Goal: Task Accomplishment & Management: Manage account settings

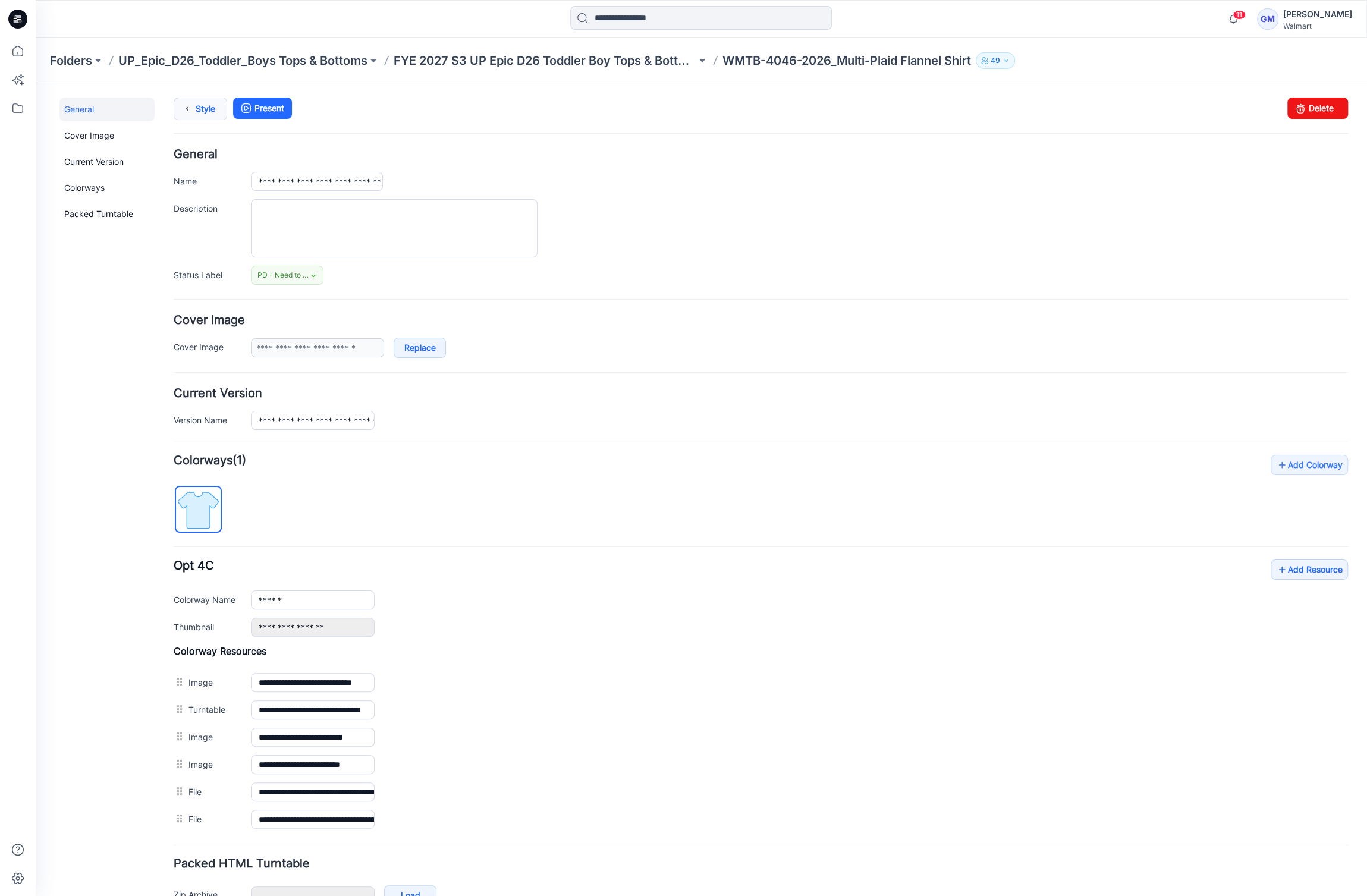
click at [209, 109] on link "Style" at bounding box center [200, 109] width 54 height 23
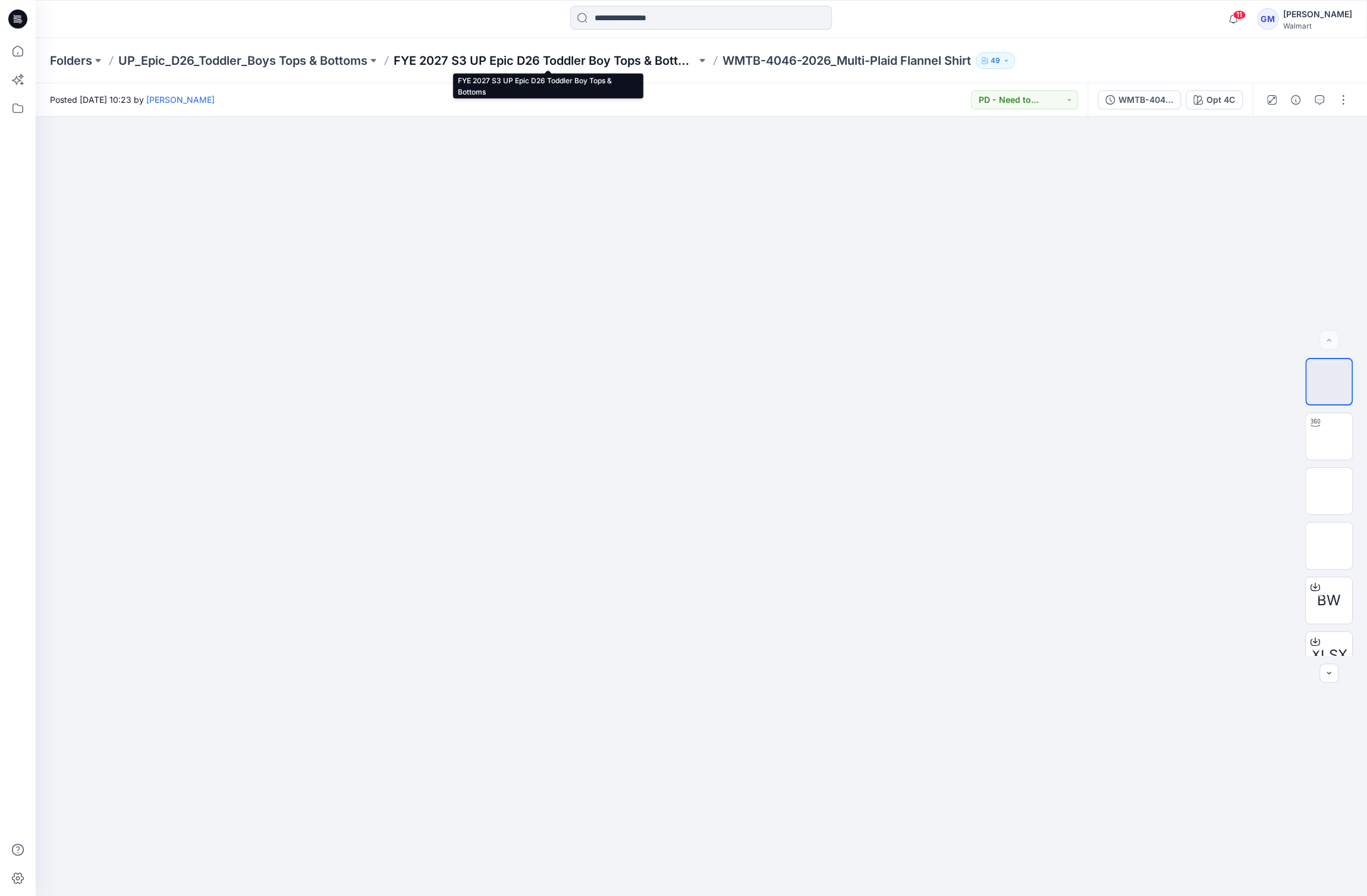
click at [598, 56] on p "FYE 2027 S3 UP Epic D26 Toddler Boy Tops & Bottoms" at bounding box center [545, 61] width 302 height 17
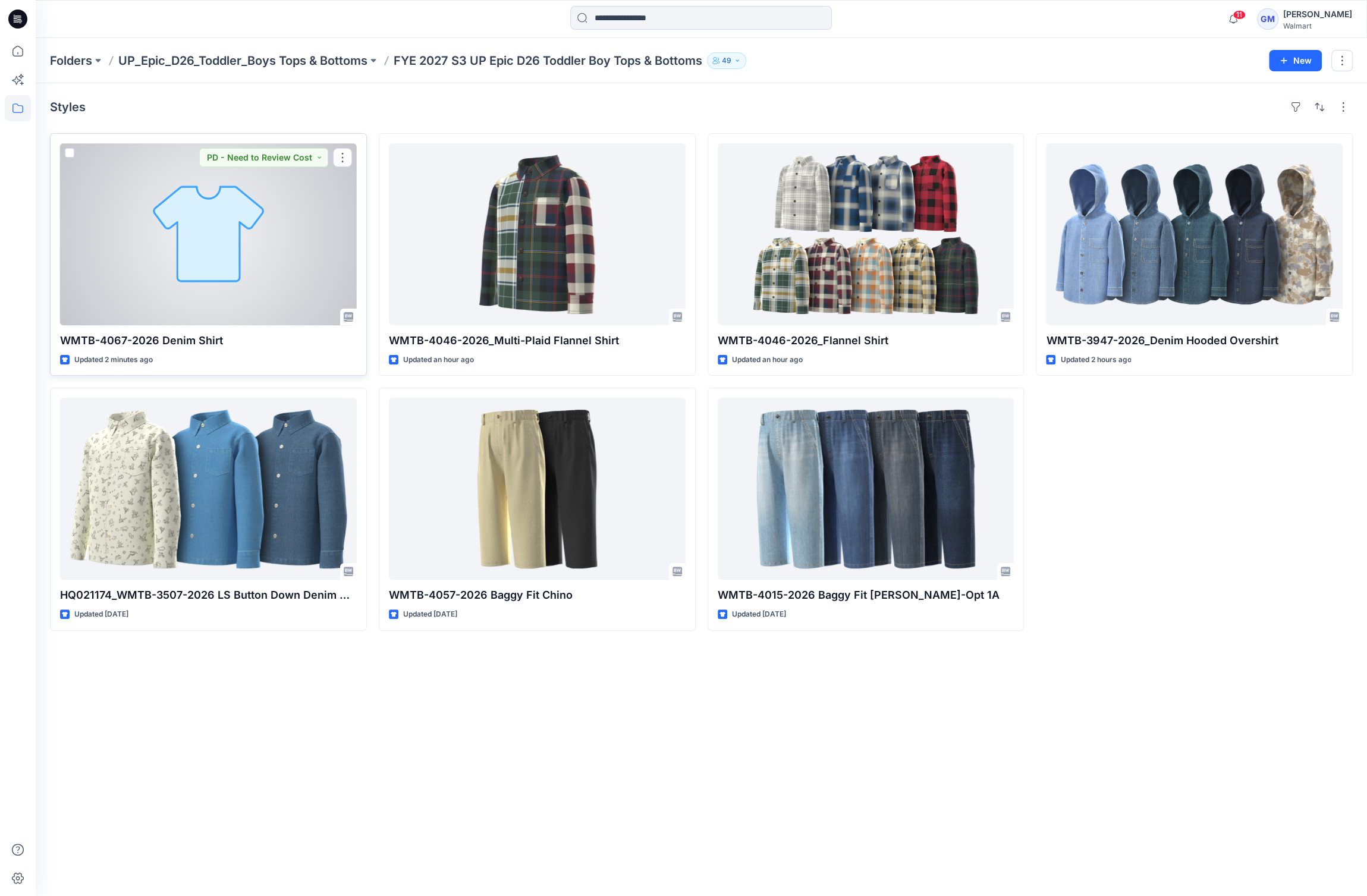
click at [201, 205] on div at bounding box center [208, 234] width 297 height 182
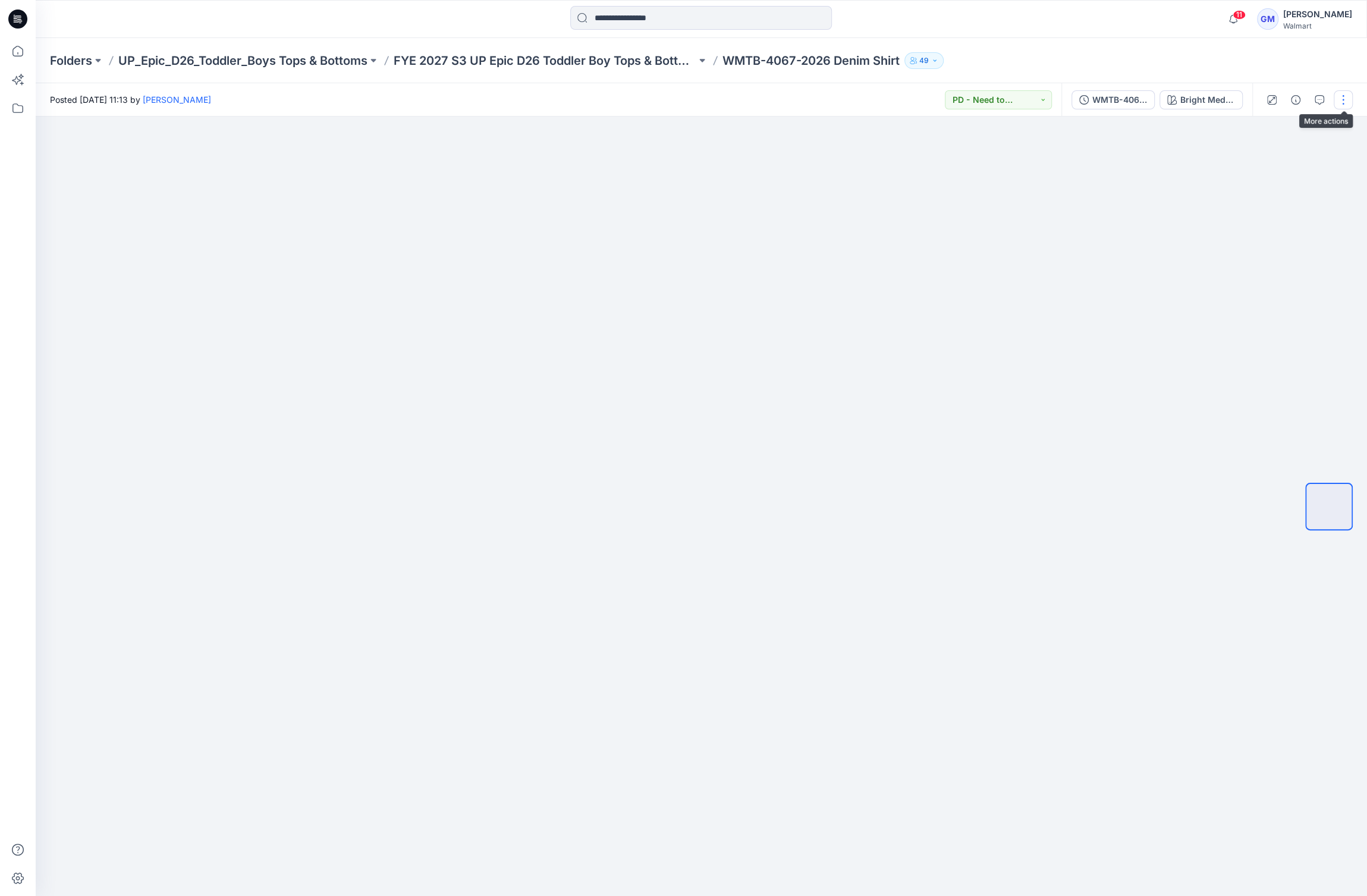
click at [1347, 96] on button "button" at bounding box center [1343, 99] width 19 height 19
click at [1293, 158] on button "Edit" at bounding box center [1293, 161] width 110 height 22
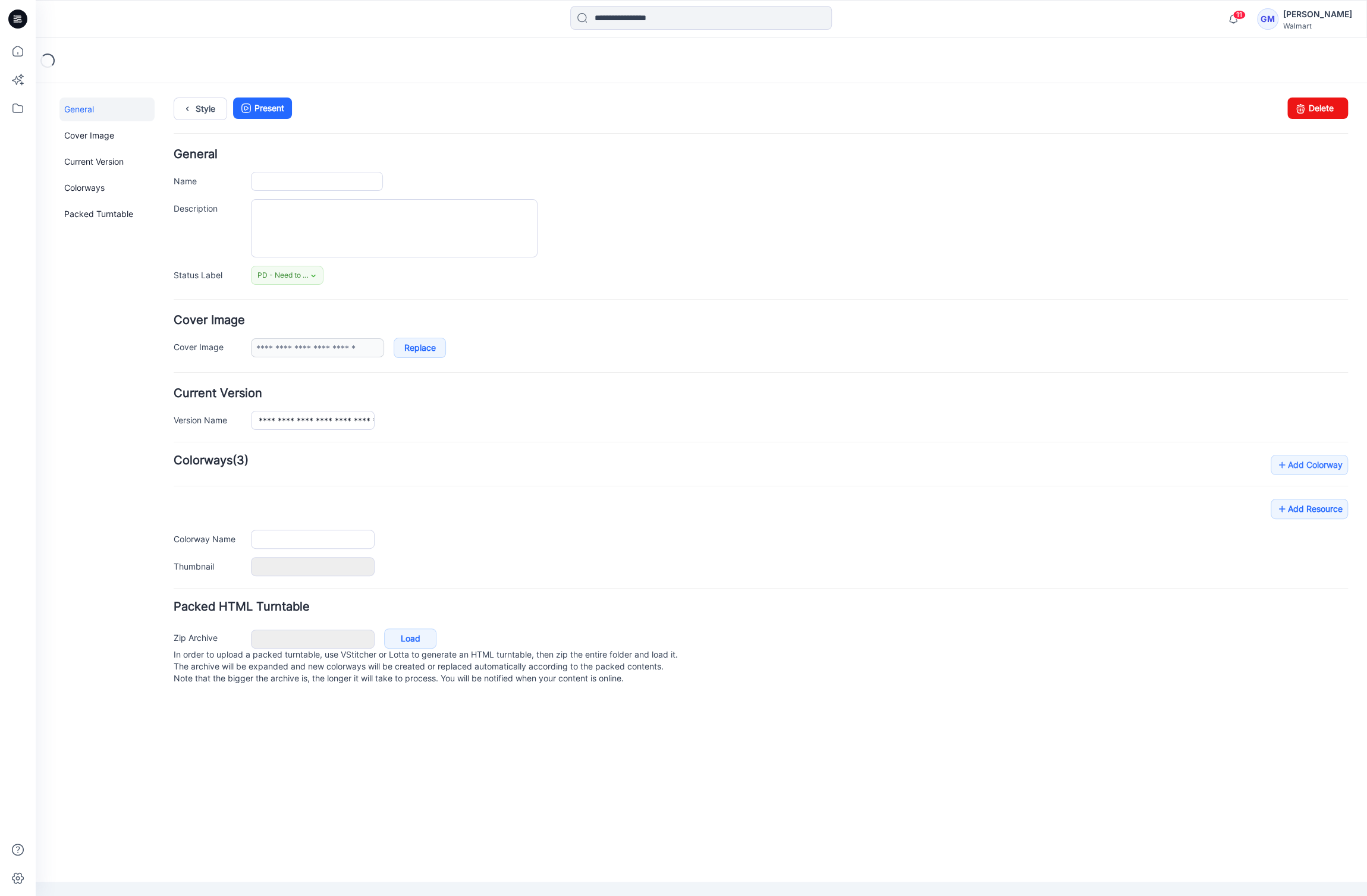
type input "**********"
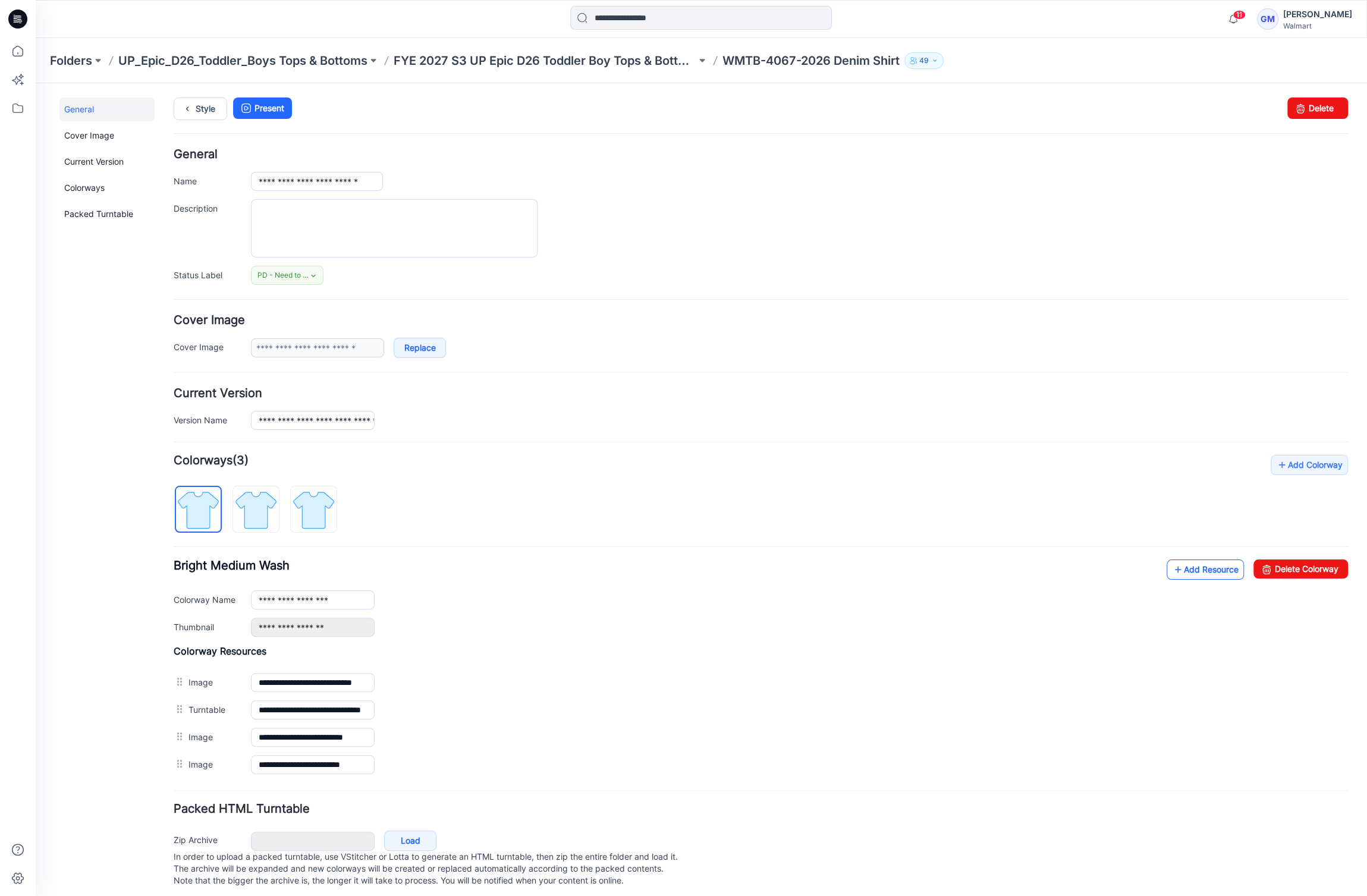
click at [1189, 568] on link "Add Resource" at bounding box center [1205, 570] width 77 height 20
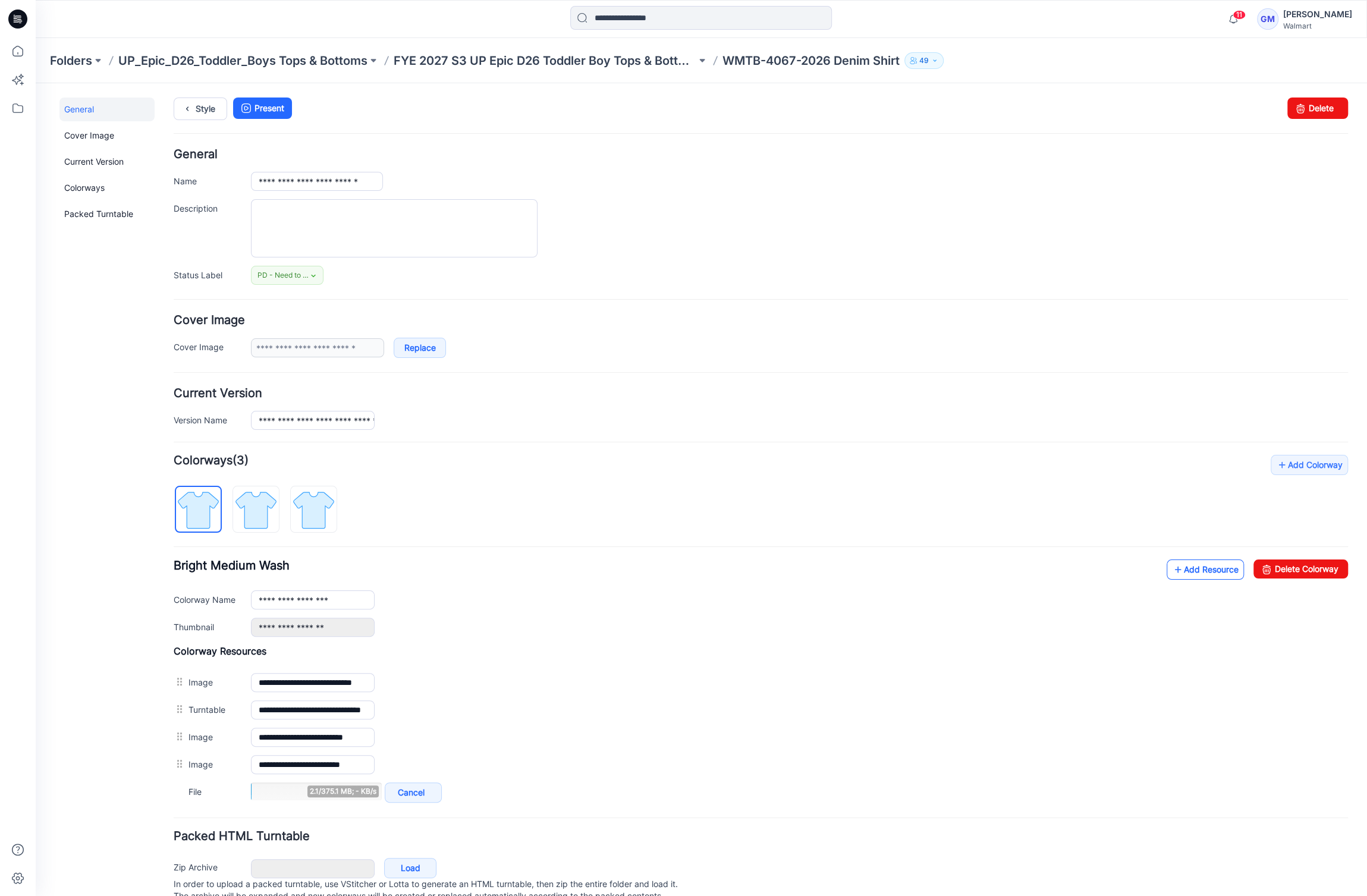
click at [1184, 567] on link "Add Resource" at bounding box center [1205, 570] width 77 height 20
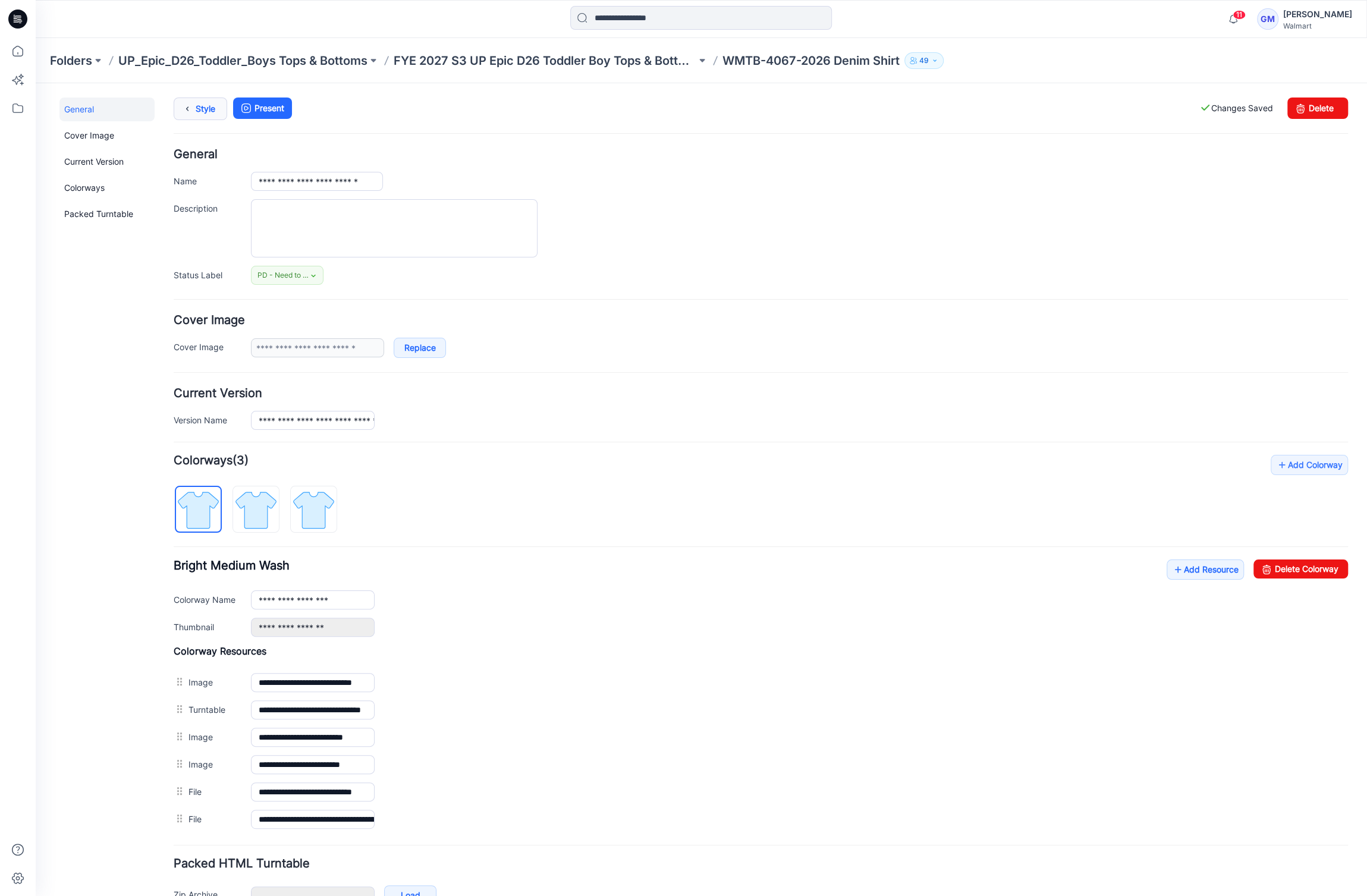
click at [205, 106] on link "Style" at bounding box center [200, 109] width 54 height 23
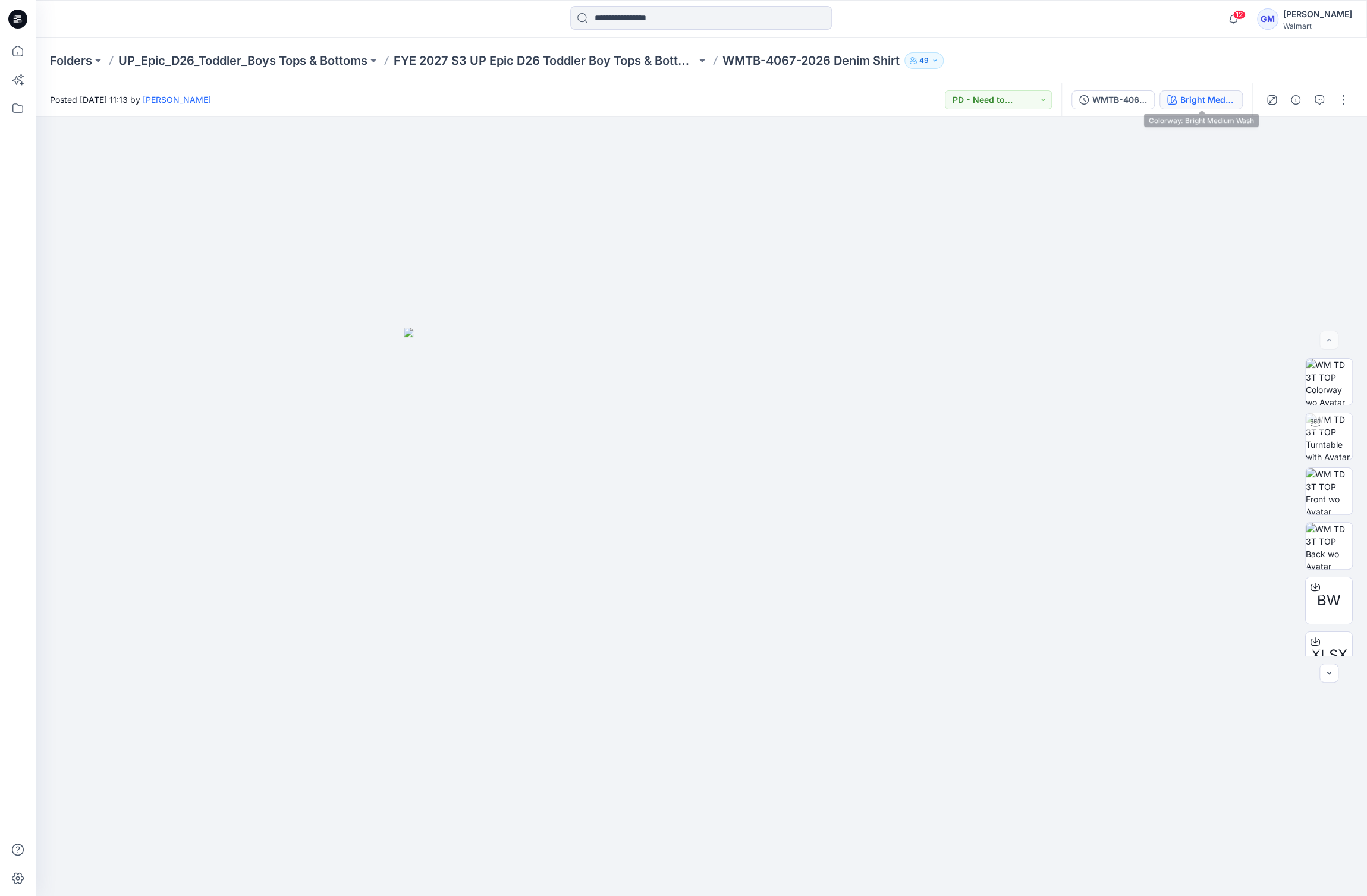
click at [1195, 99] on div "Bright Medium Wash" at bounding box center [1207, 99] width 54 height 13
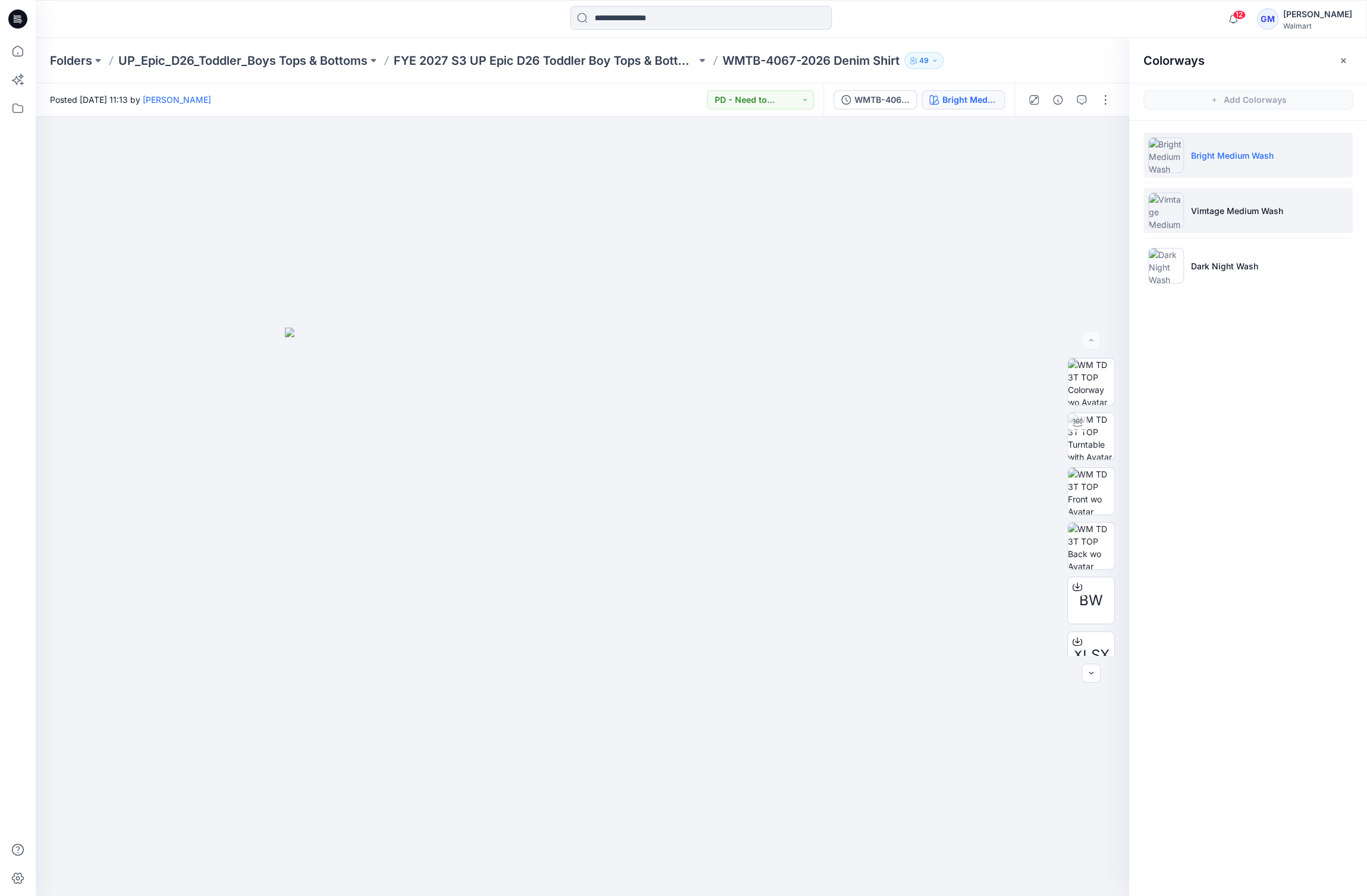
click at [1217, 205] on p "Vimtage Medium Wash" at bounding box center [1237, 211] width 92 height 13
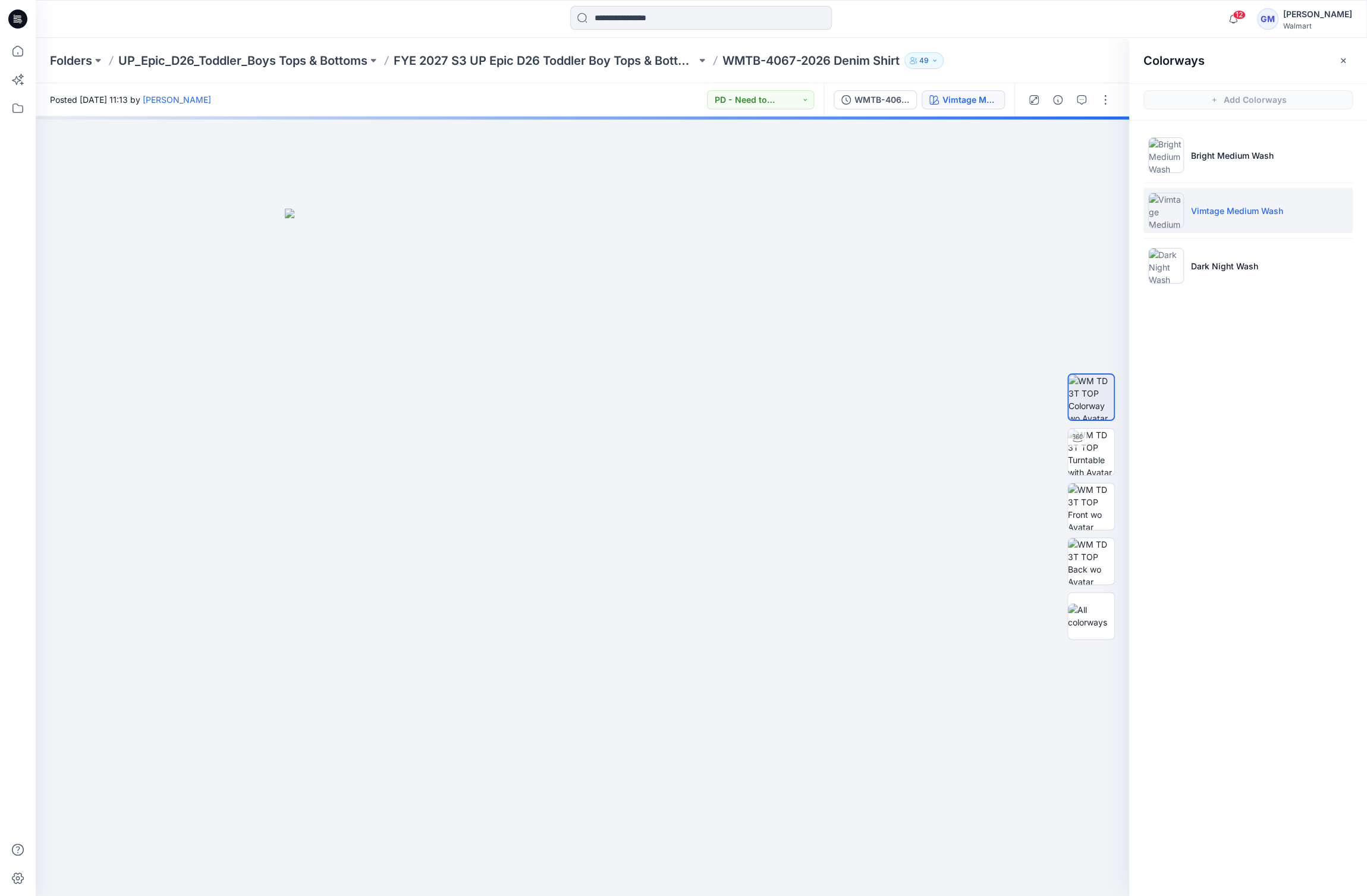
click at [1223, 241] on ul "Bright Medium Wash Vimtage Medium Wash Dark Night Wash" at bounding box center [1248, 210] width 238 height 179
click at [1223, 264] on p "Dark Night Wash" at bounding box center [1224, 266] width 67 height 13
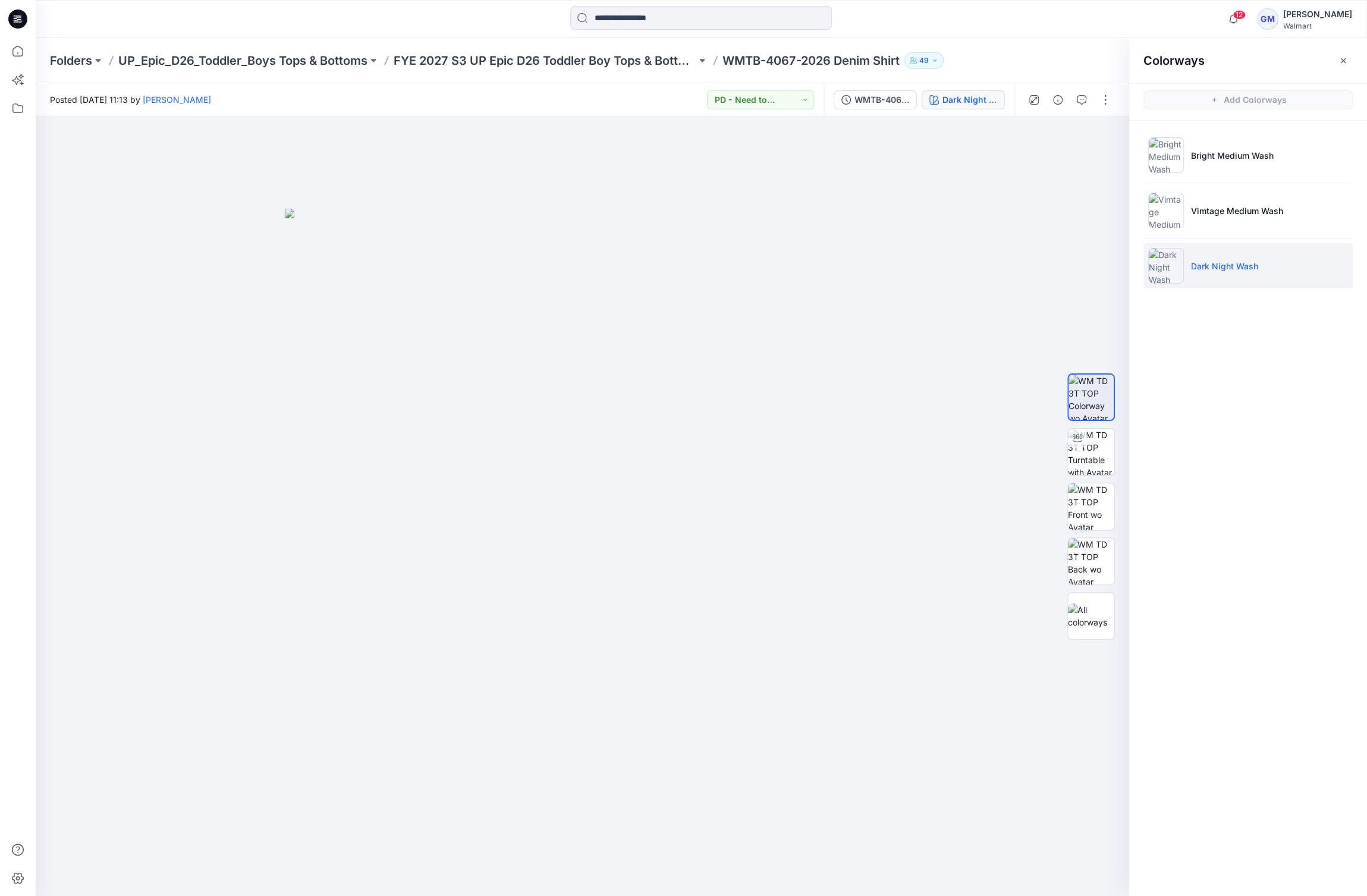
click at [550, 71] on div "Folders UP_Epic_D26_Toddler_Boys Tops & Bottoms FYE 2027 S3 UP Epic D26 Toddler…" at bounding box center [701, 60] width 1331 height 45
click at [552, 60] on p "FYE 2027 S3 UP Epic D26 Toddler Boy Tops & Bottoms" at bounding box center [545, 61] width 302 height 17
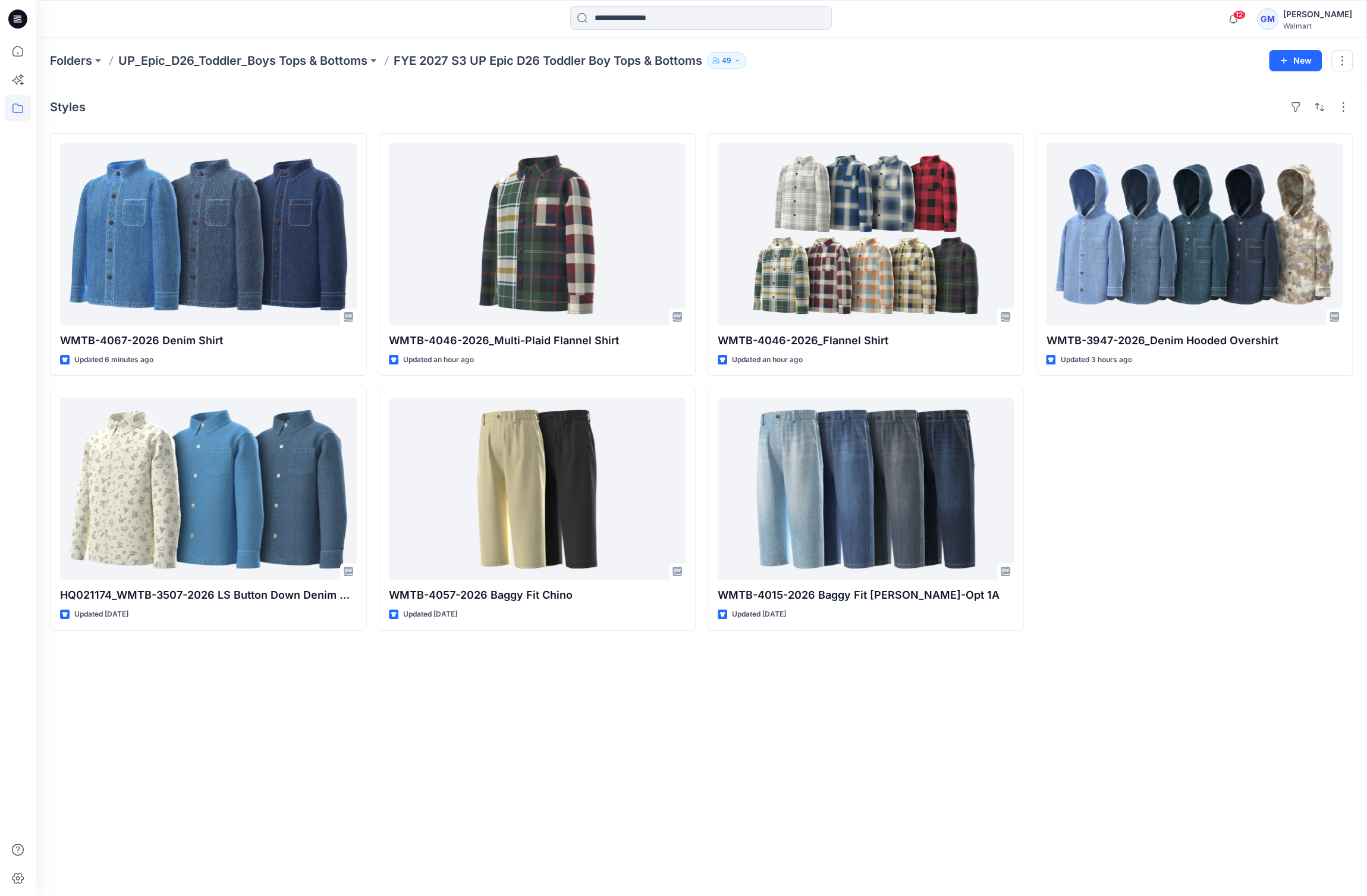
click at [39, 754] on div "Styles WMTB-4067-2026 Denim Shirt Updated 6 minutes ago HQ021174_WMTB-3507-2026…" at bounding box center [701, 489] width 1331 height 813
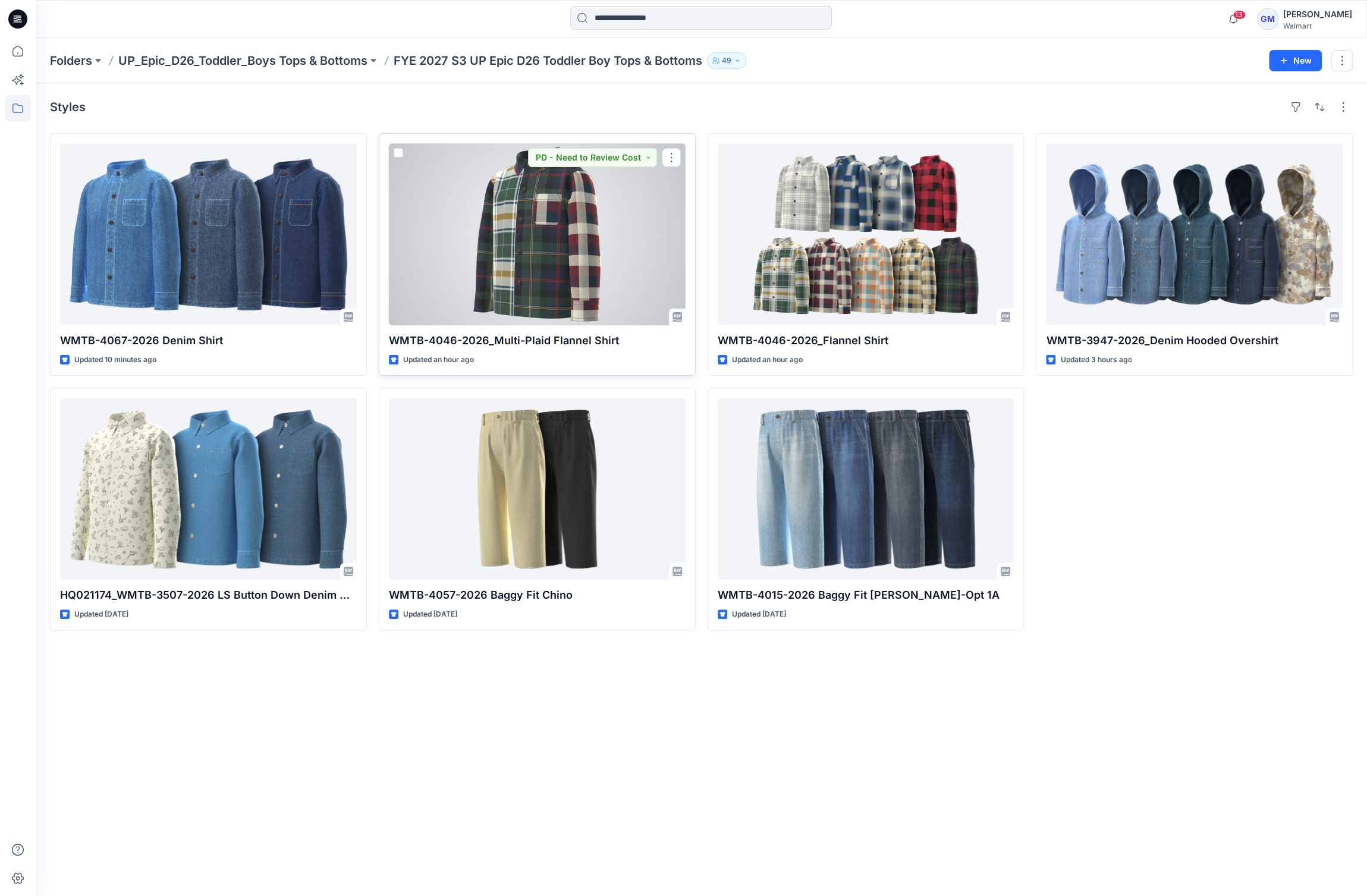
click at [546, 292] on div at bounding box center [537, 234] width 297 height 182
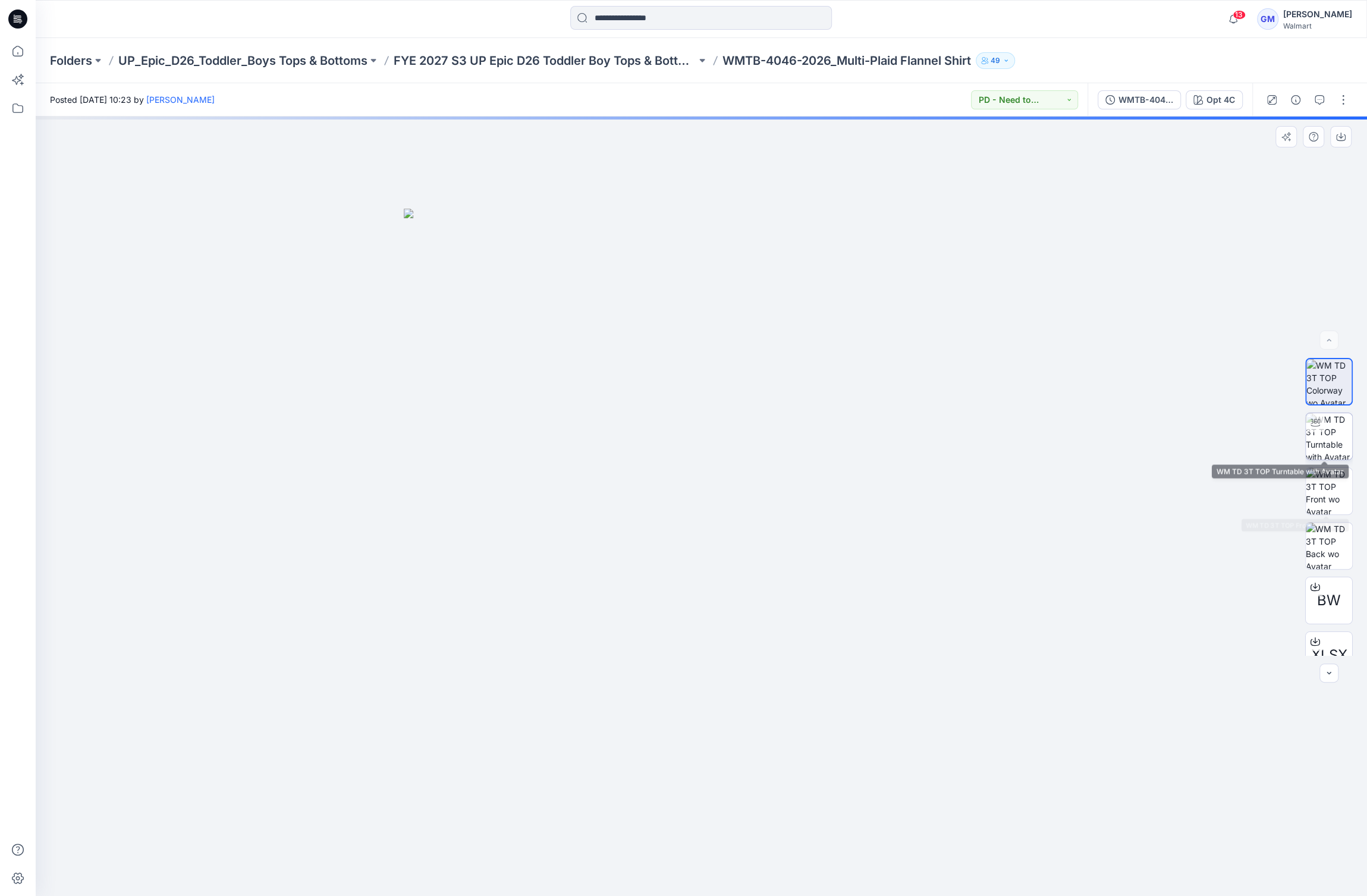
click at [1331, 435] on img at bounding box center [1329, 436] width 47 height 47
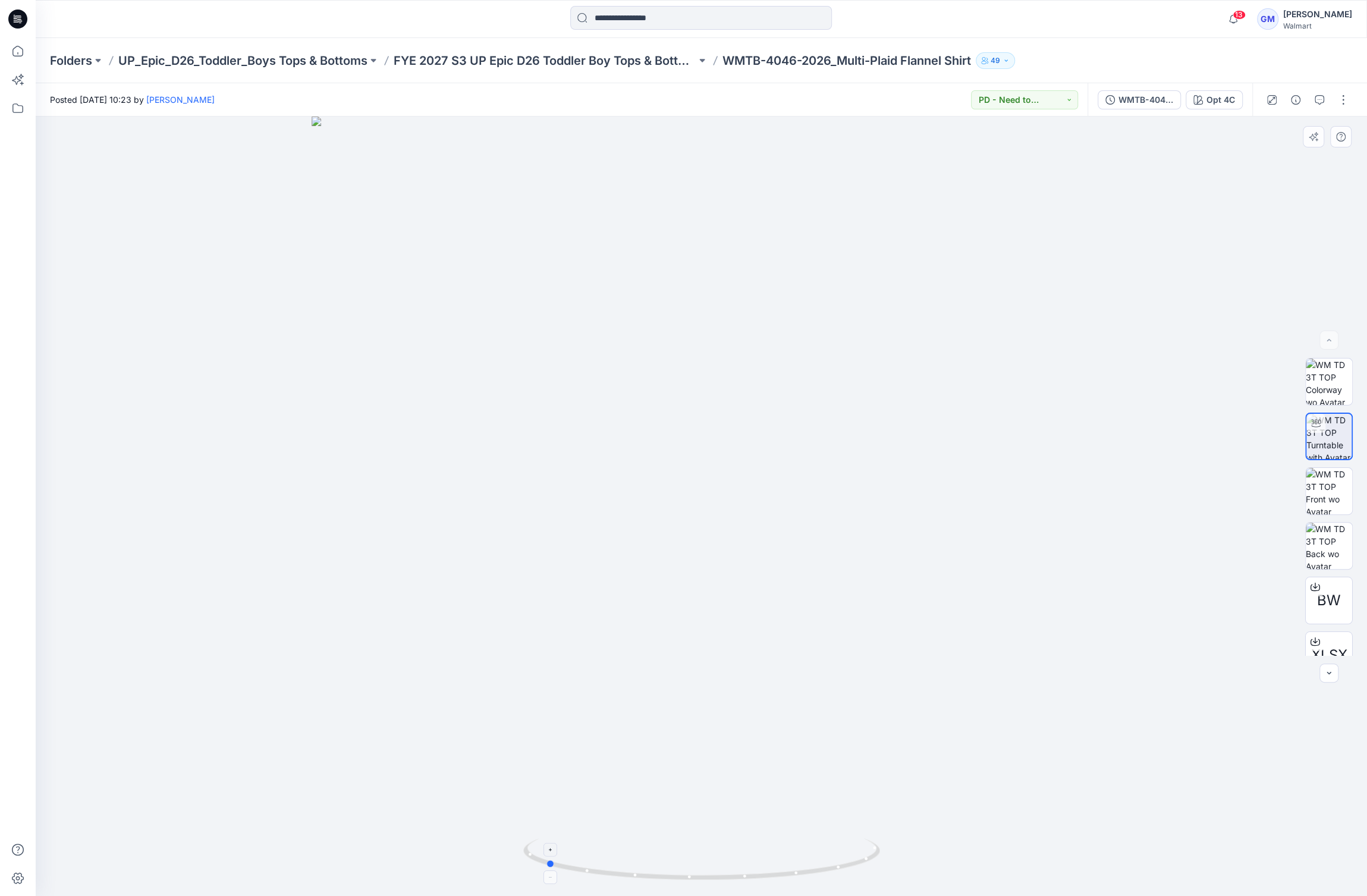
drag, startPoint x: 703, startPoint y: 880, endPoint x: 547, endPoint y: 854, distance: 158.2
click at [547, 854] on icon at bounding box center [703, 860] width 359 height 44
click at [534, 57] on p "FYE 2027 S3 UP Epic D26 Toddler Boy Tops & Bottoms" at bounding box center [545, 61] width 302 height 17
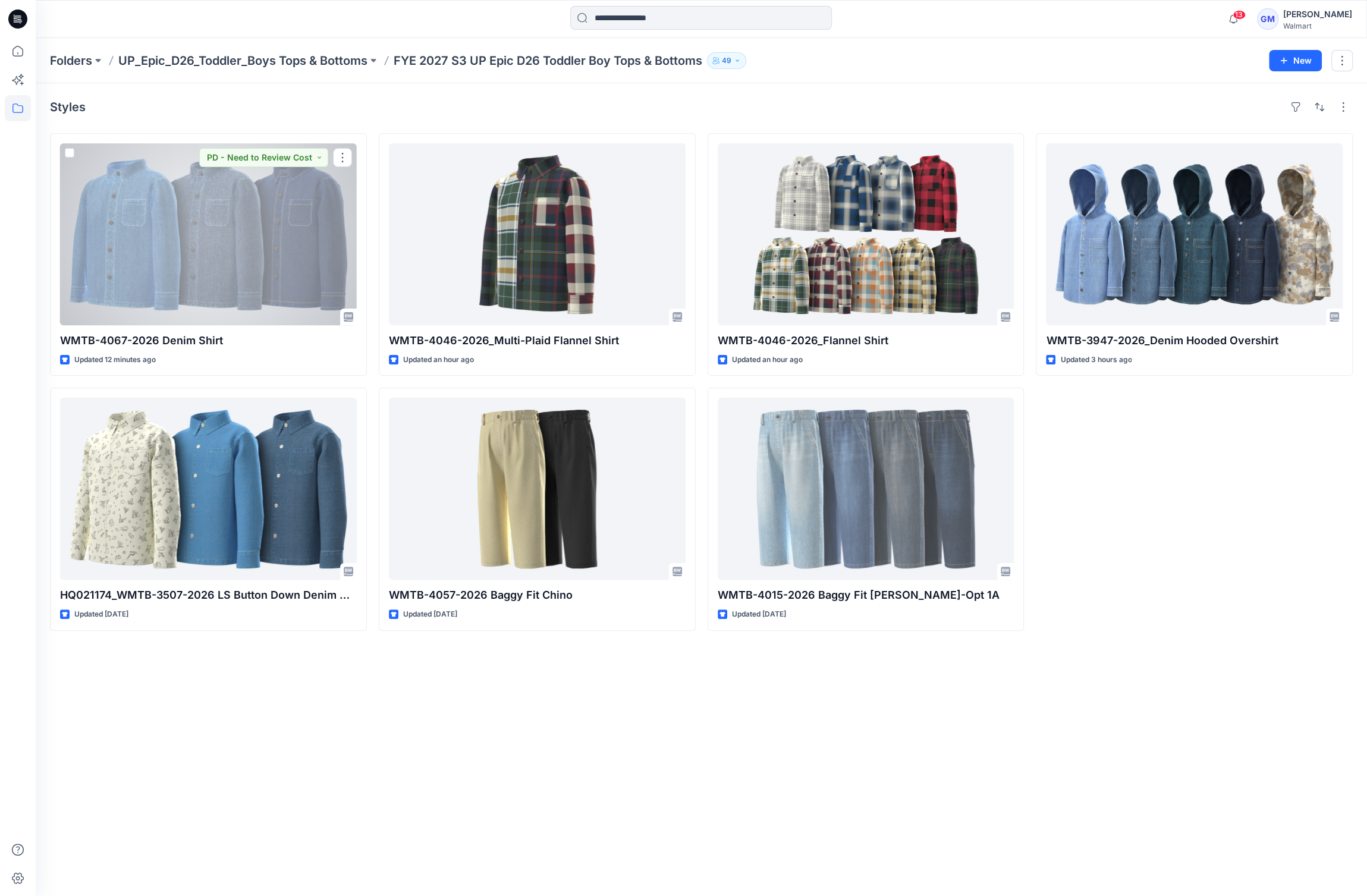
click at [220, 255] on div at bounding box center [208, 234] width 297 height 182
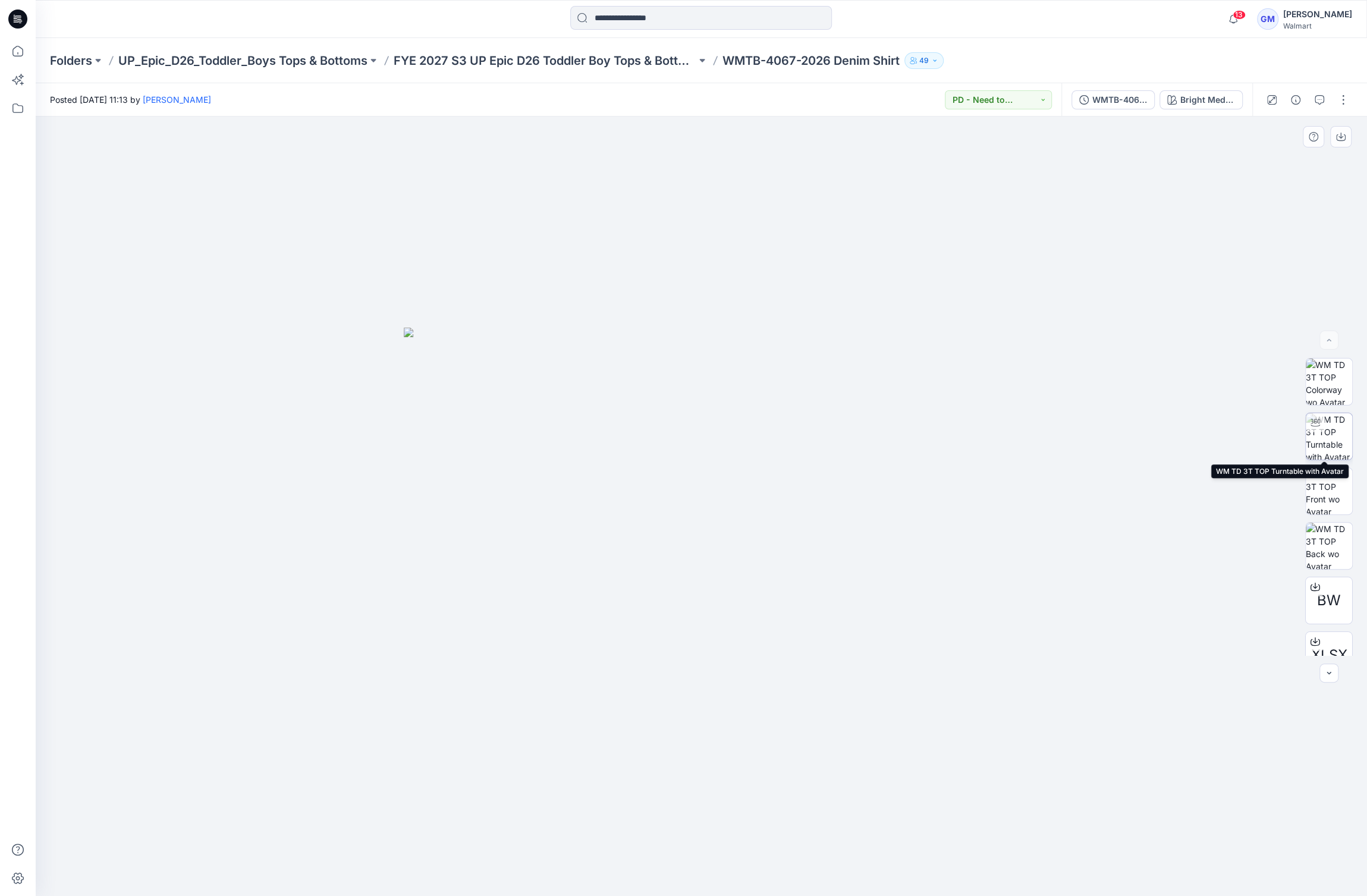
click at [1325, 440] on img at bounding box center [1329, 436] width 47 height 47
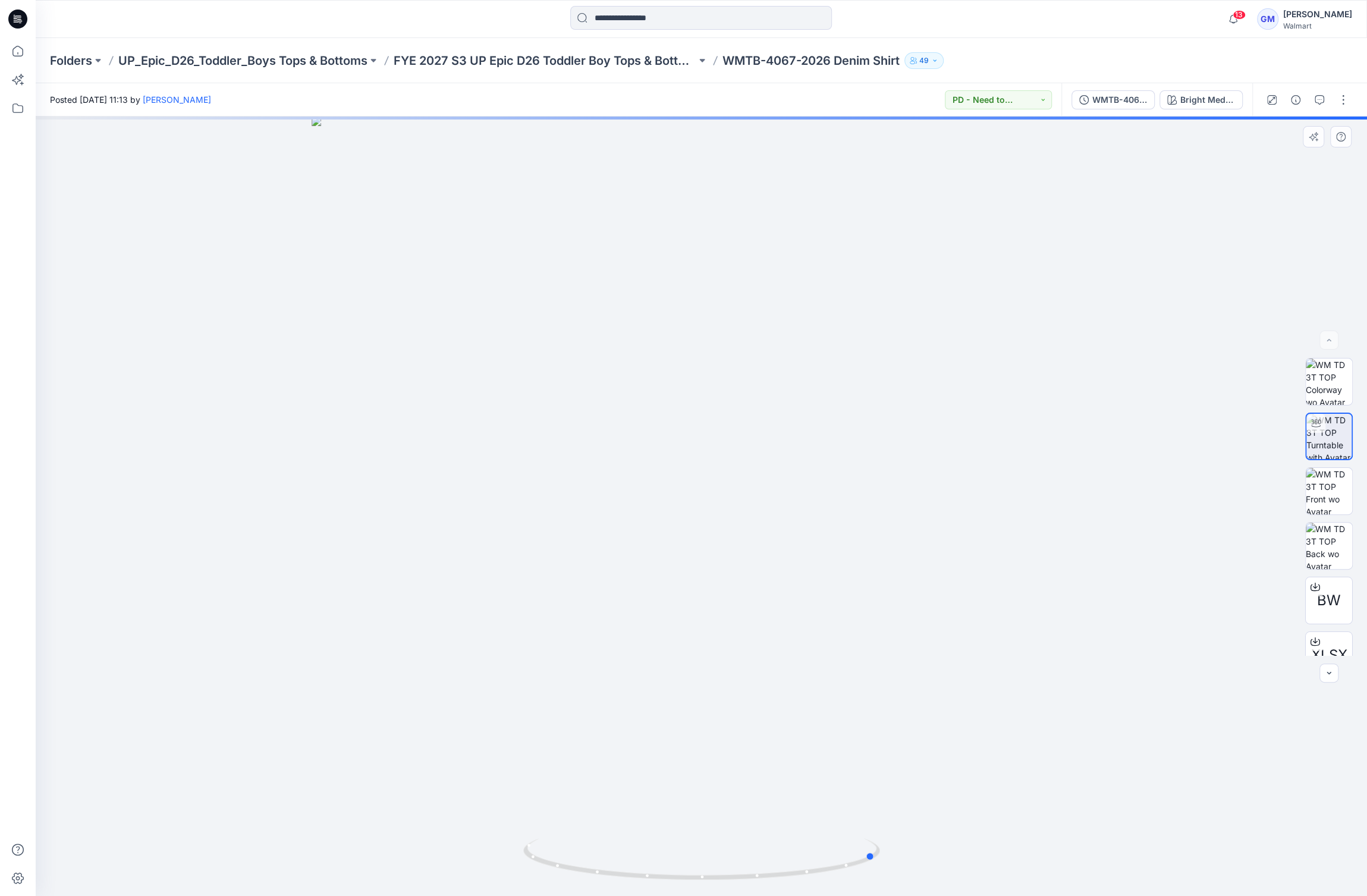
drag, startPoint x: 700, startPoint y: 881, endPoint x: 518, endPoint y: 847, distance: 185.1
click at [518, 847] on div at bounding box center [701, 506] width 1331 height 780
click at [778, 54] on p "WMTB-4067-2026 Denim Shirt" at bounding box center [811, 61] width 178 height 17
click at [606, 70] on div "Folders UP_Epic_D26_Toddler_Boys Tops & Bottoms FYE 2027 S3 UP Epic D26 Toddler…" at bounding box center [701, 60] width 1331 height 45
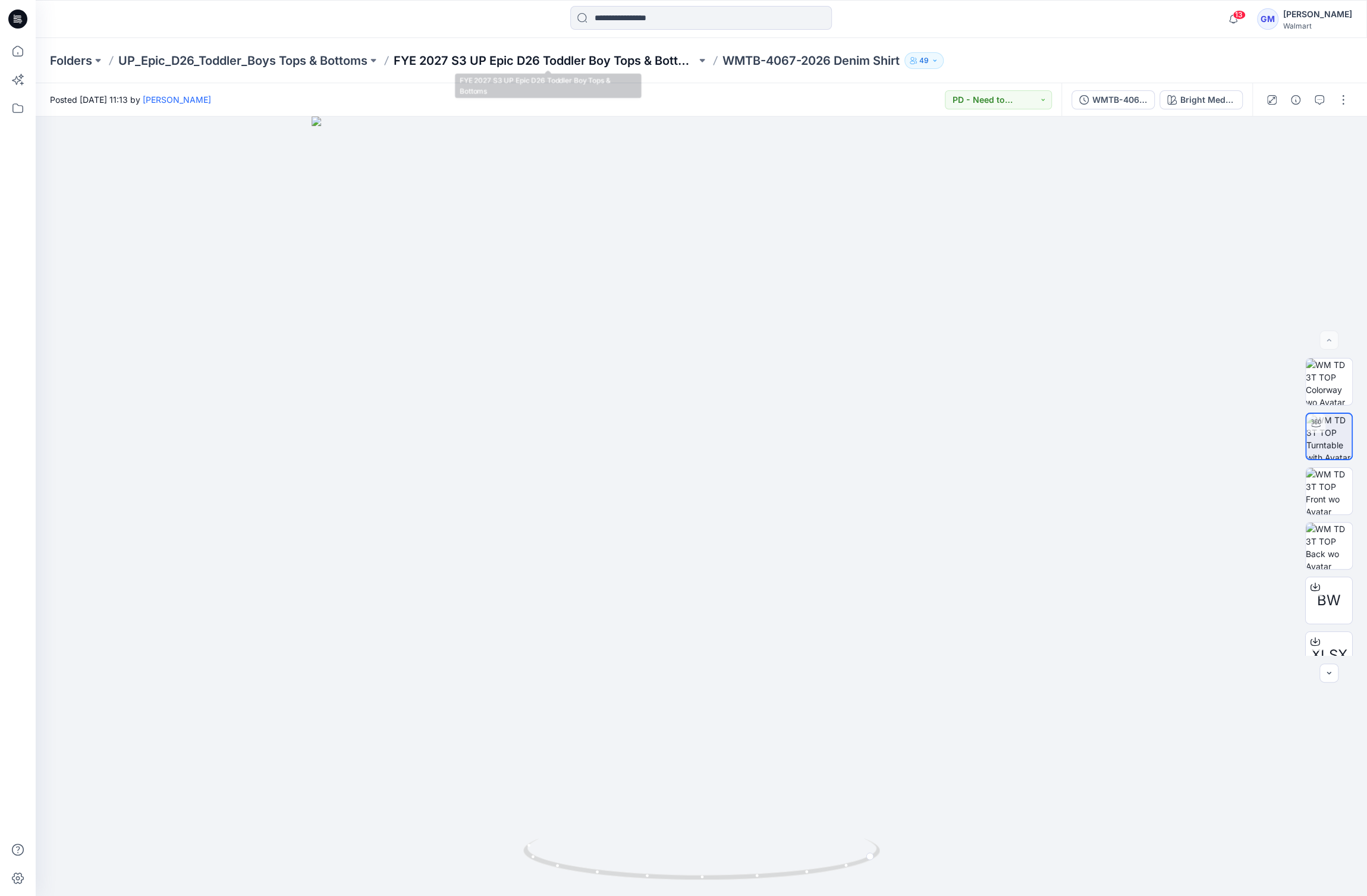
click at [611, 65] on p "FYE 2027 S3 UP Epic D26 Toddler Boy Tops & Bottoms" at bounding box center [545, 61] width 302 height 17
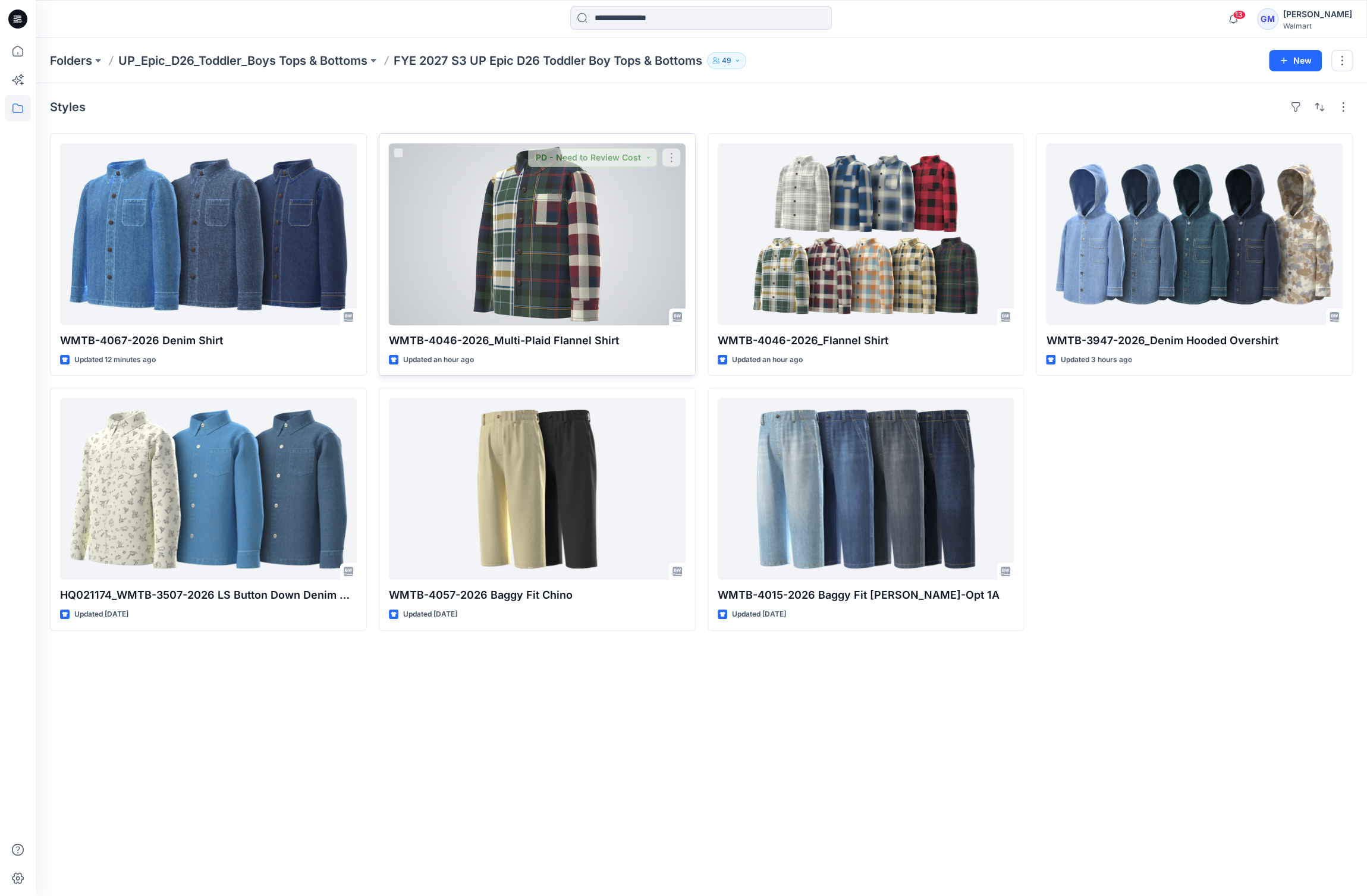
click at [556, 207] on div at bounding box center [537, 234] width 297 height 182
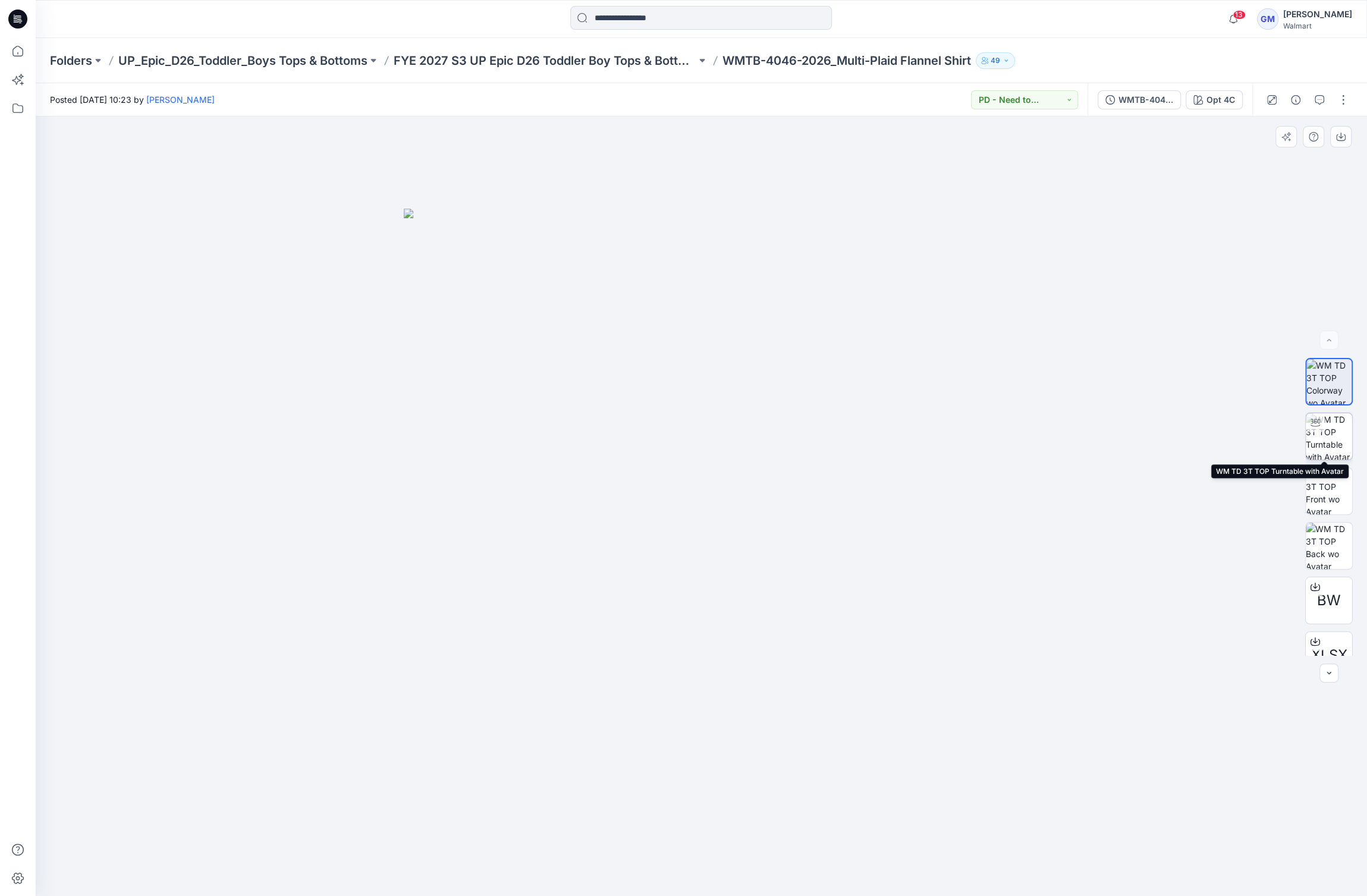
click at [1333, 422] on img at bounding box center [1329, 436] width 47 height 47
drag, startPoint x: 702, startPoint y: 878, endPoint x: 713, endPoint y: 850, distance: 30.1
click at [713, 850] on icon at bounding box center [703, 860] width 359 height 44
